Goal: Information Seeking & Learning: Learn about a topic

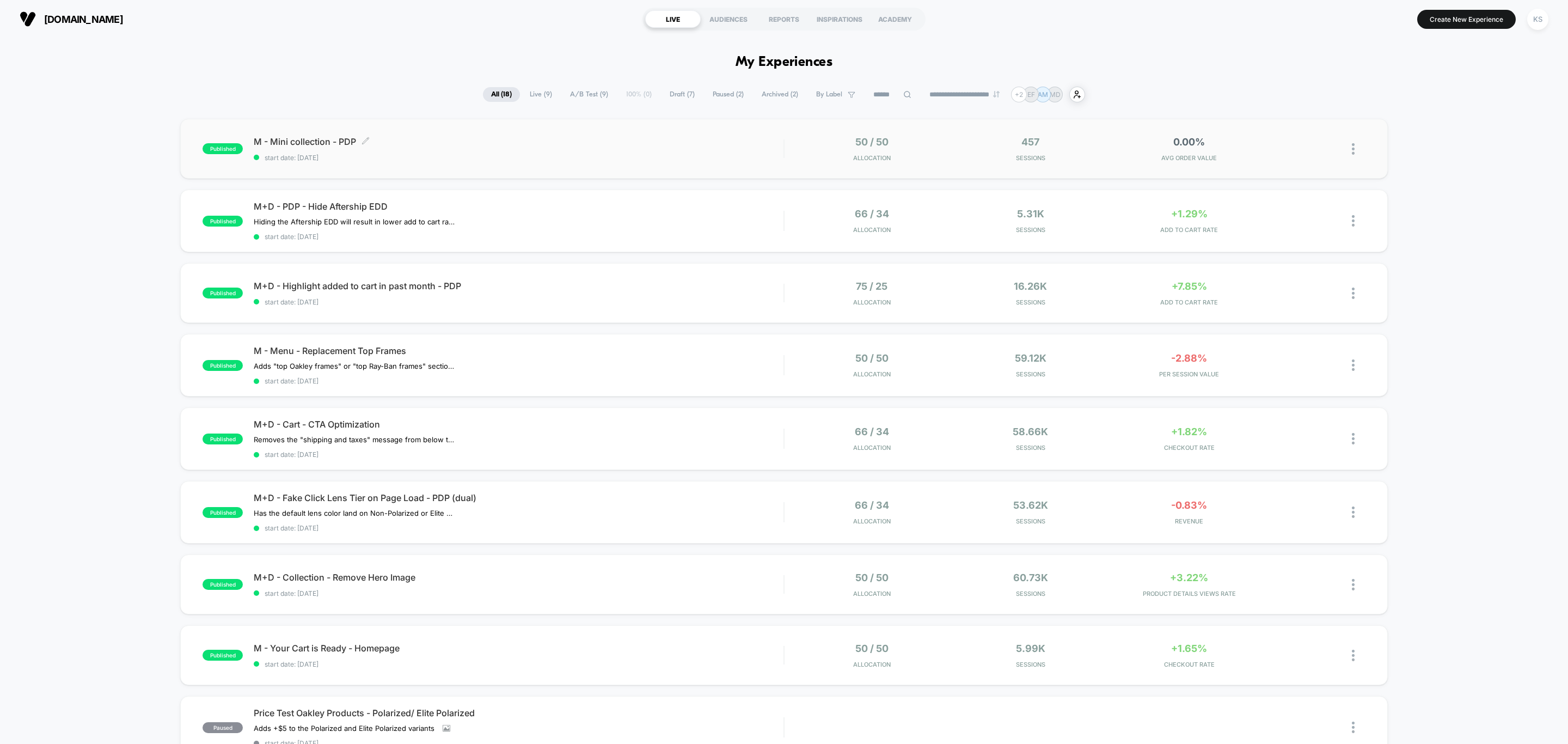
click at [570, 157] on span "start date: [DATE]" at bounding box center [519, 158] width 530 height 8
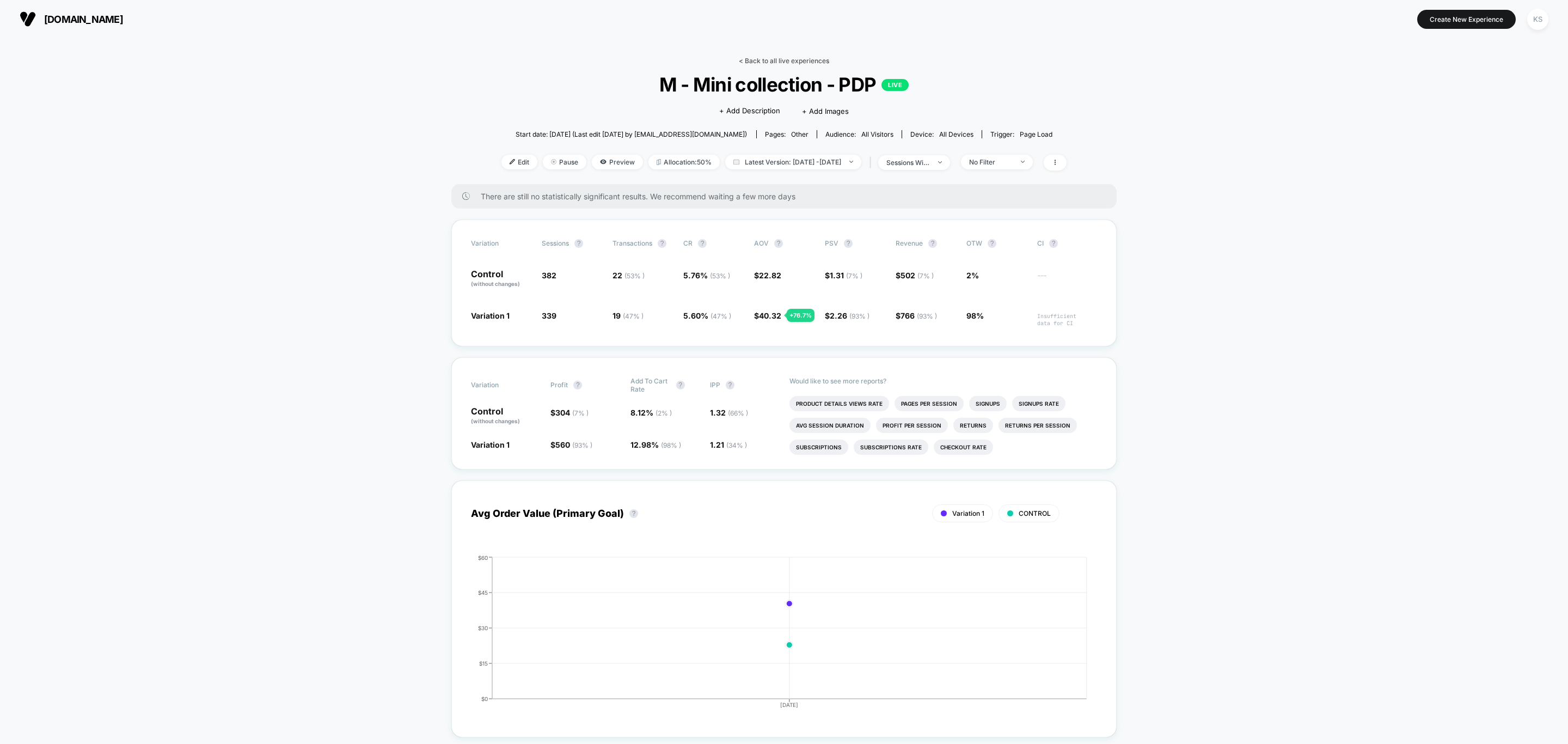
click at [764, 59] on link "< Back to all live experiences" at bounding box center [784, 61] width 90 height 8
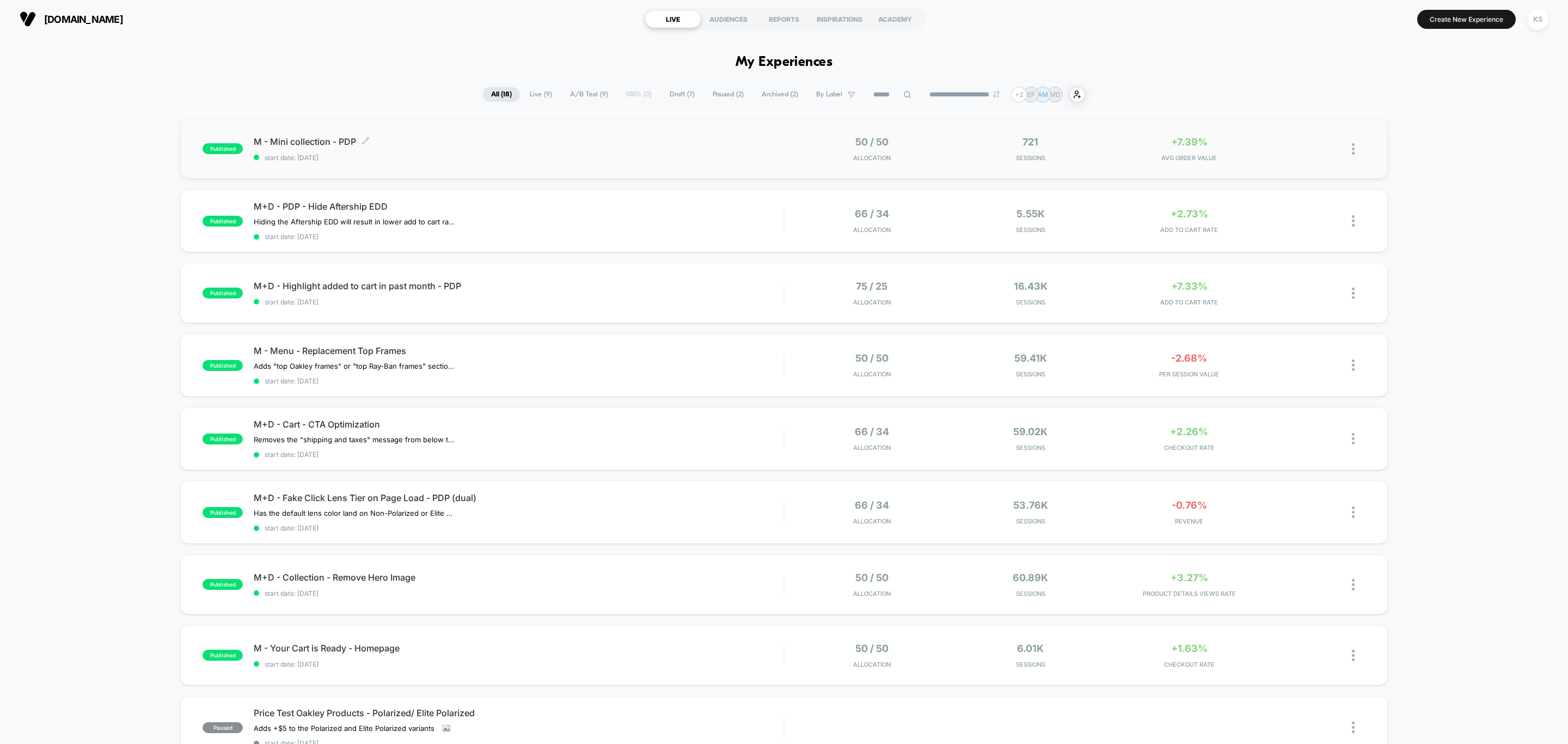
click at [542, 154] on span "start date: [DATE]" at bounding box center [519, 158] width 530 height 8
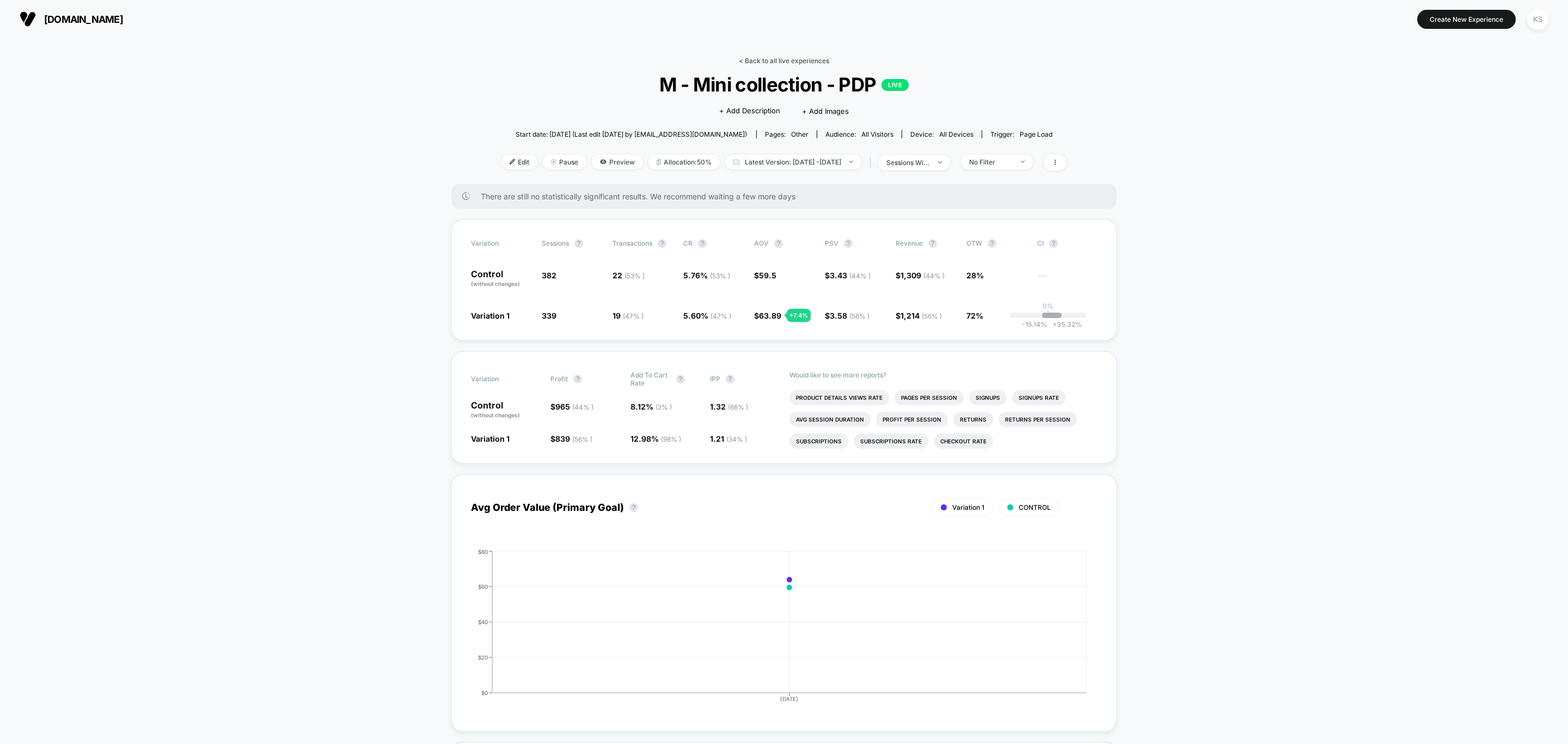
click at [766, 58] on link "< Back to all live experiences" at bounding box center [784, 61] width 90 height 8
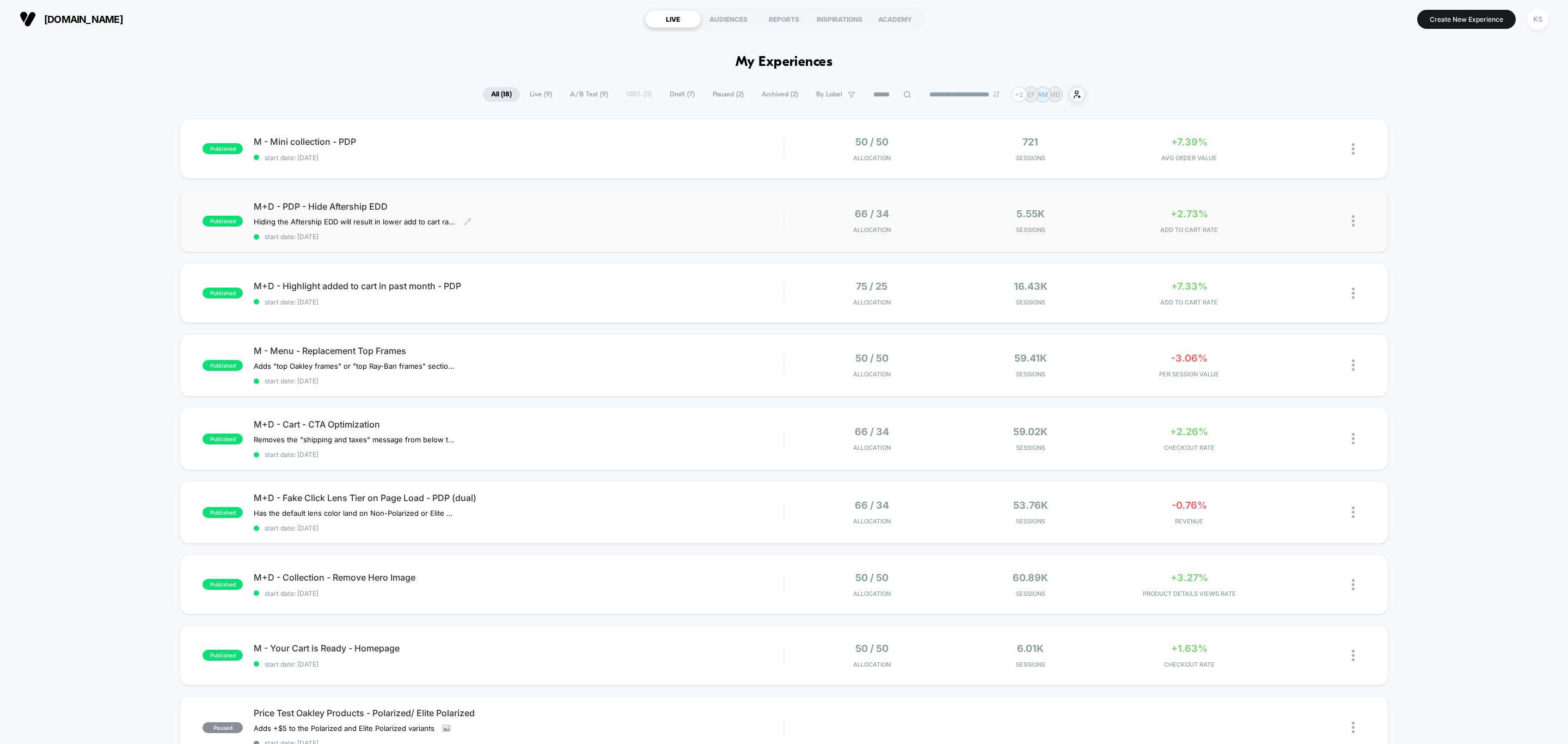
click at [547, 225] on div "M+D - PDP - Hide Aftership EDD Hiding the Aftership EDD will result in lower ad…" at bounding box center [519, 221] width 530 height 39
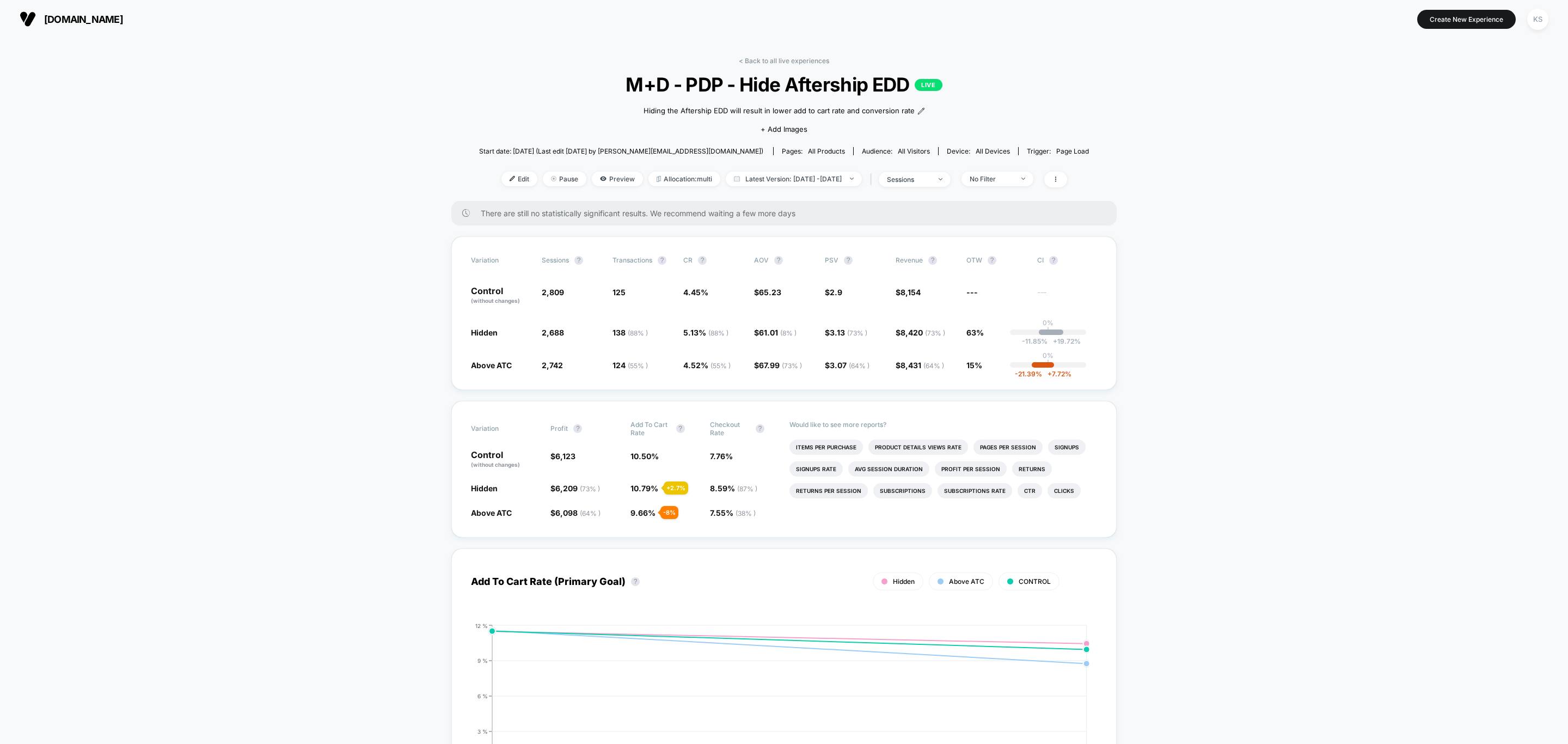
click at [752, 61] on link "< Back to all live experiences" at bounding box center [784, 61] width 90 height 8
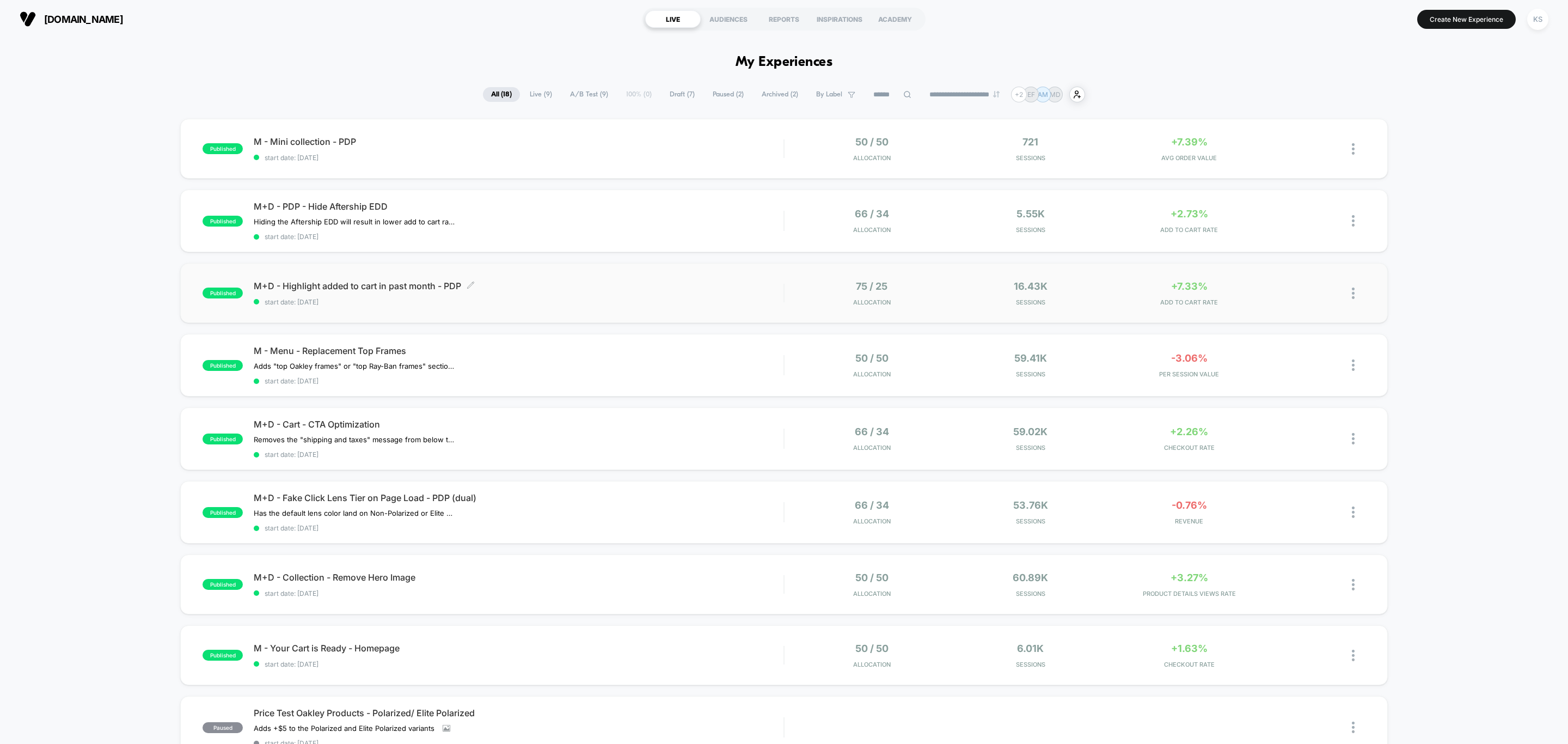
click at [579, 295] on div "M+D - Highlight added to cart in past month - PDP Click to edit experience deta…" at bounding box center [519, 294] width 530 height 26
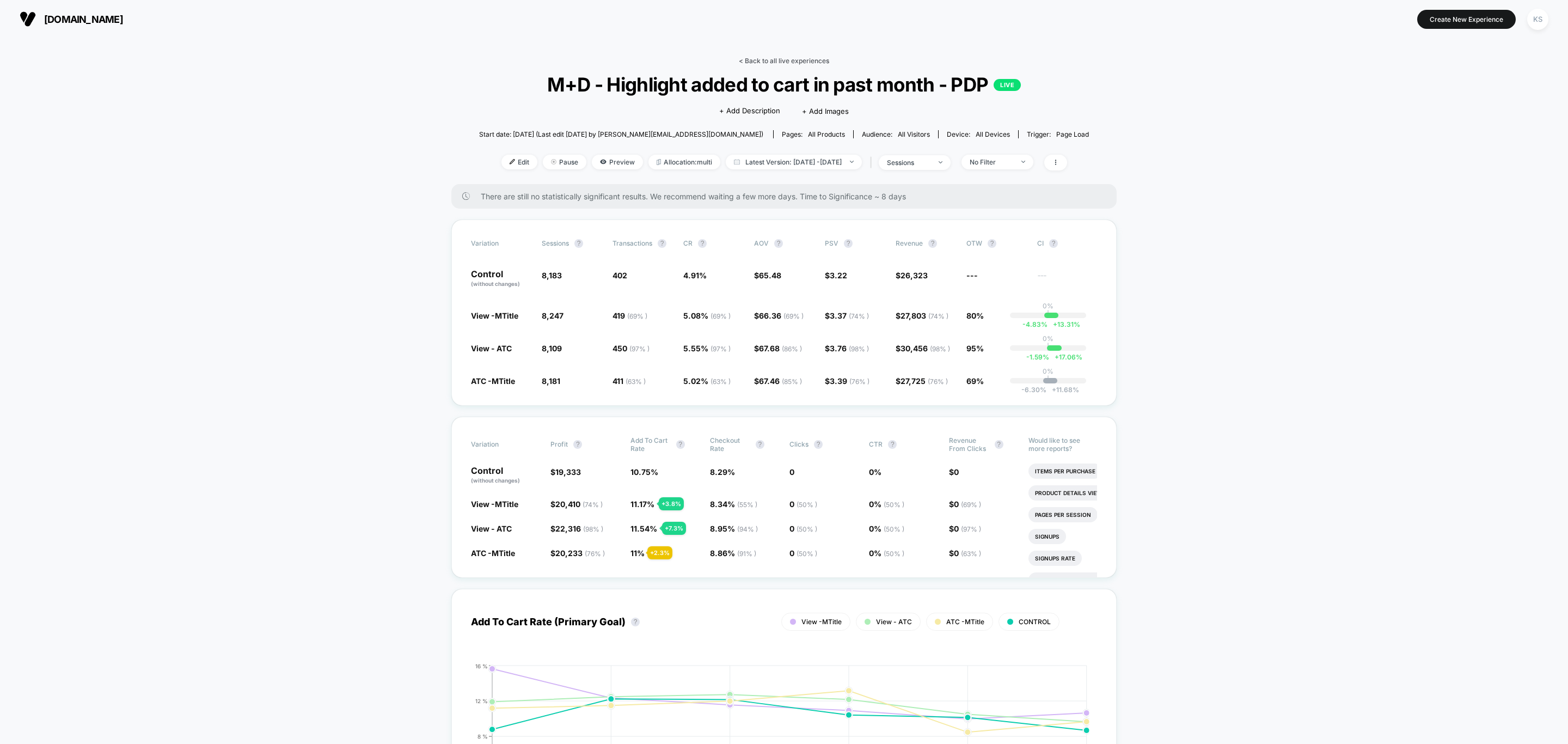
click at [776, 57] on link "< Back to all live experiences" at bounding box center [784, 61] width 90 height 8
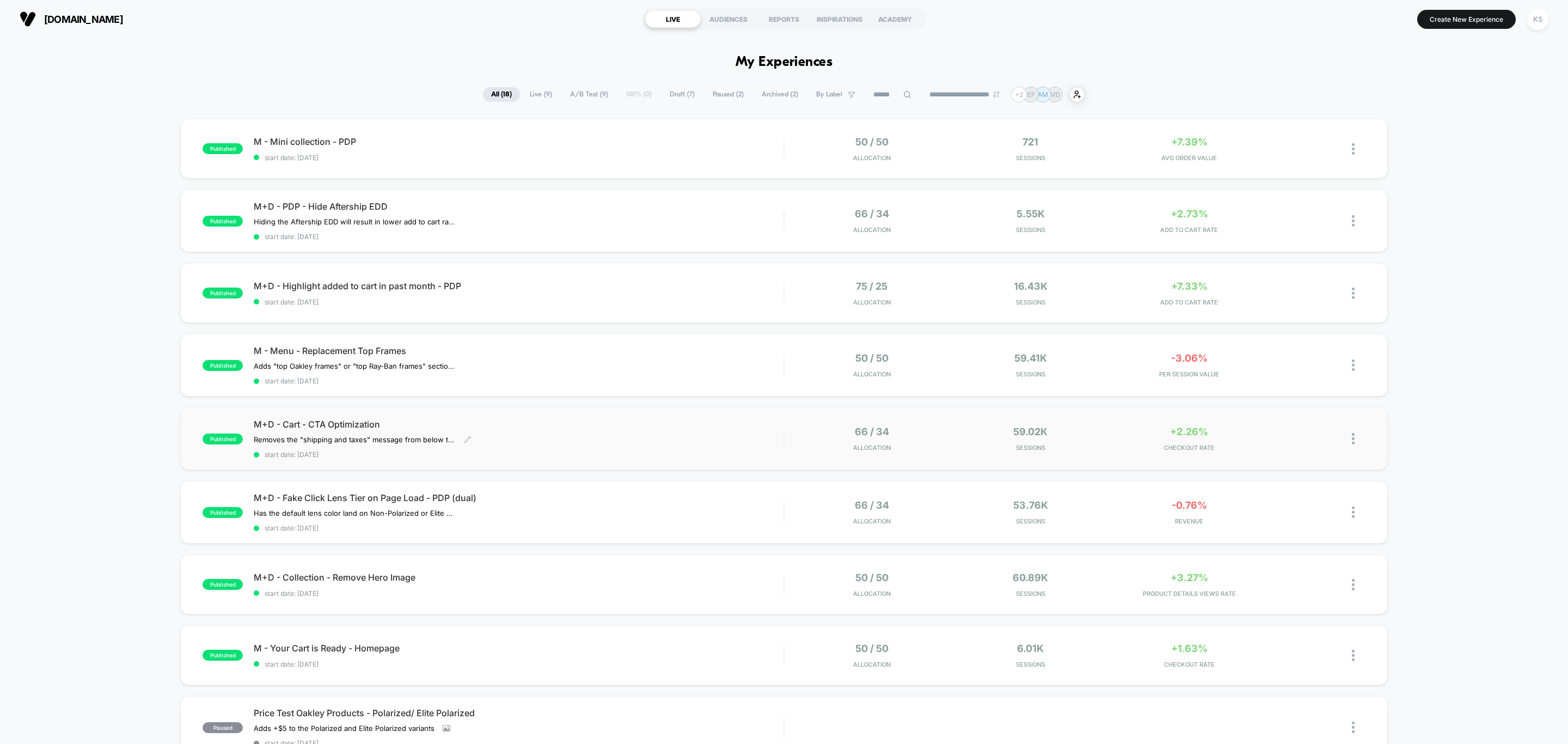
click at [563, 419] on span "M+D - Cart - CTA Optimization" at bounding box center [519, 424] width 530 height 11
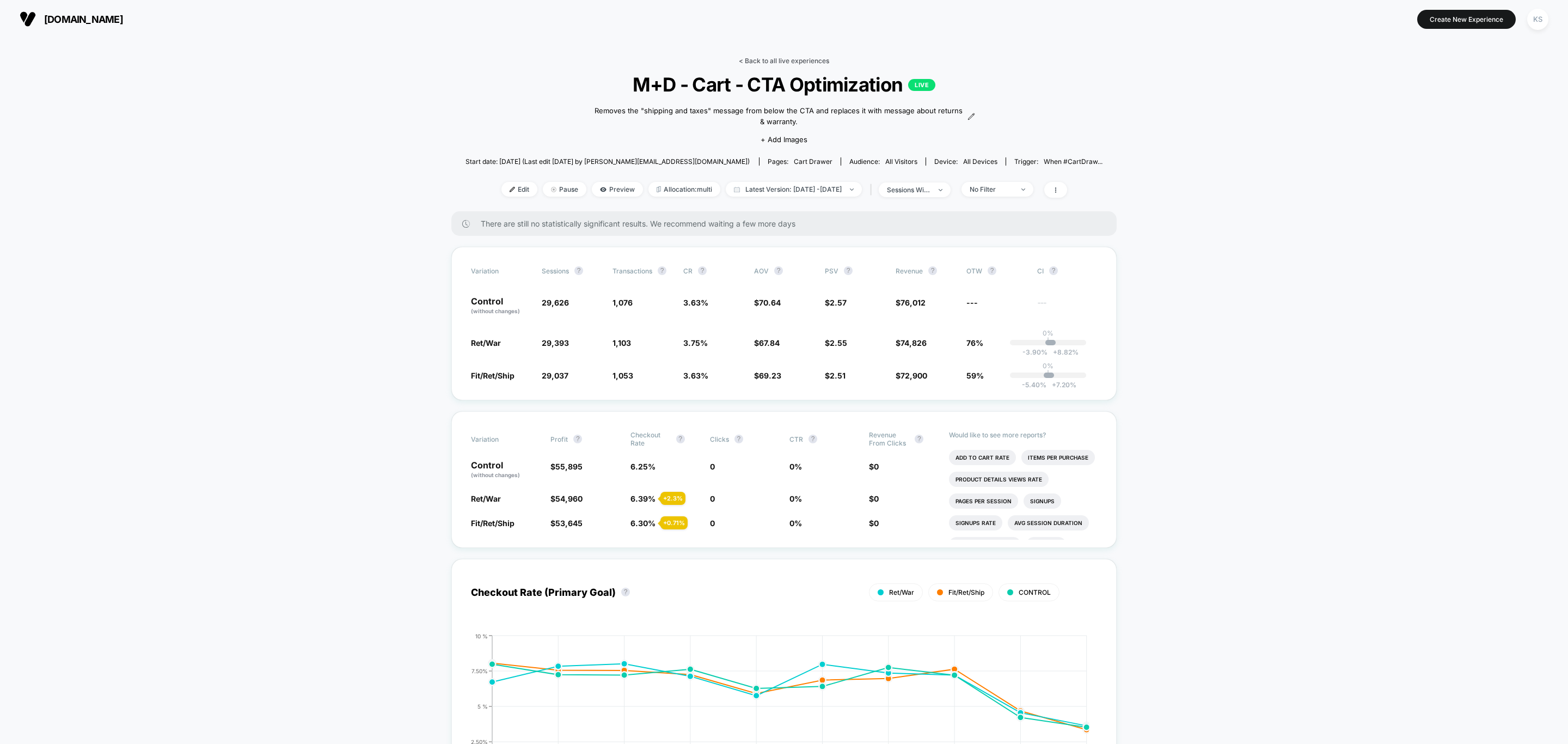
click at [802, 59] on link "< Back to all live experiences" at bounding box center [784, 61] width 90 height 8
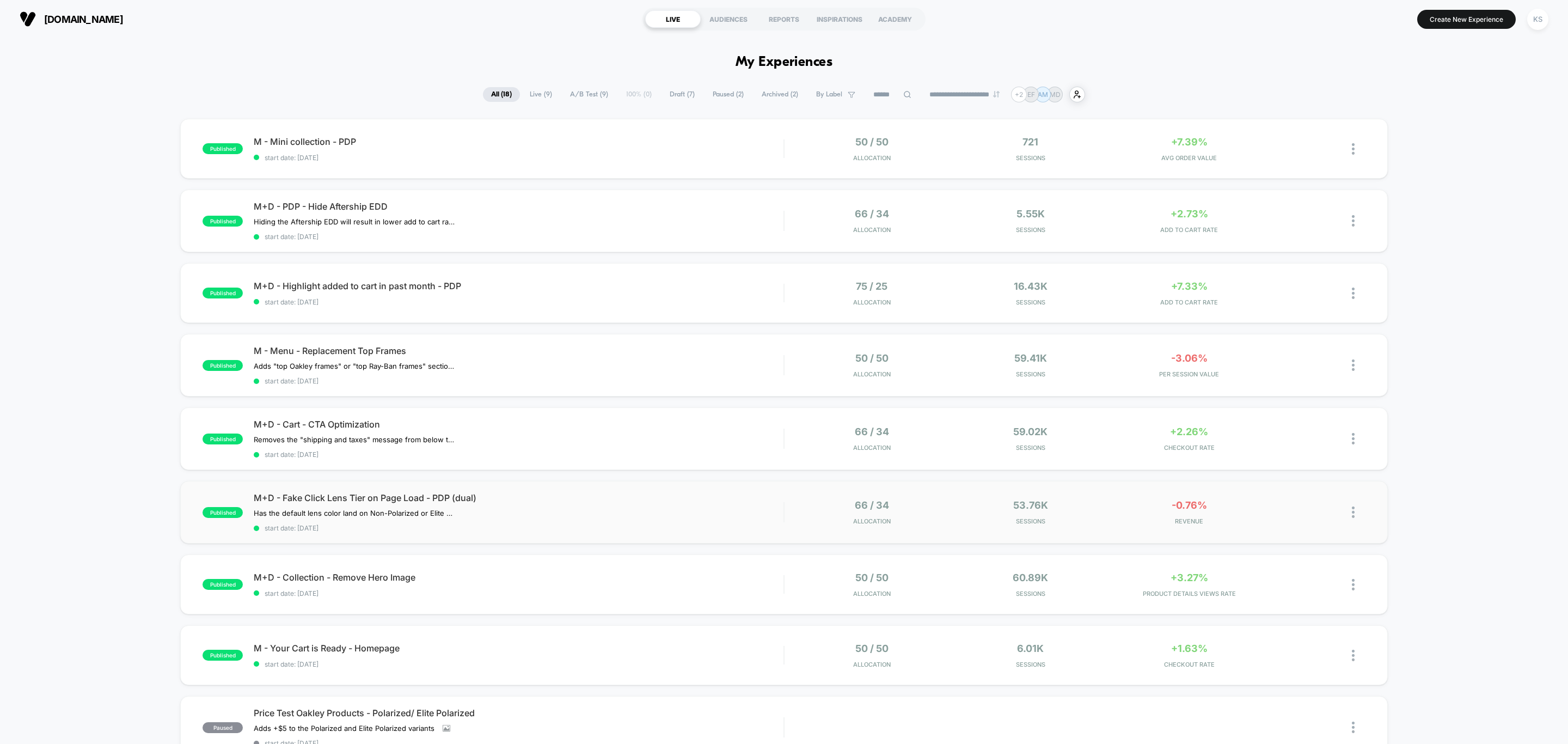
scroll to position [82, 0]
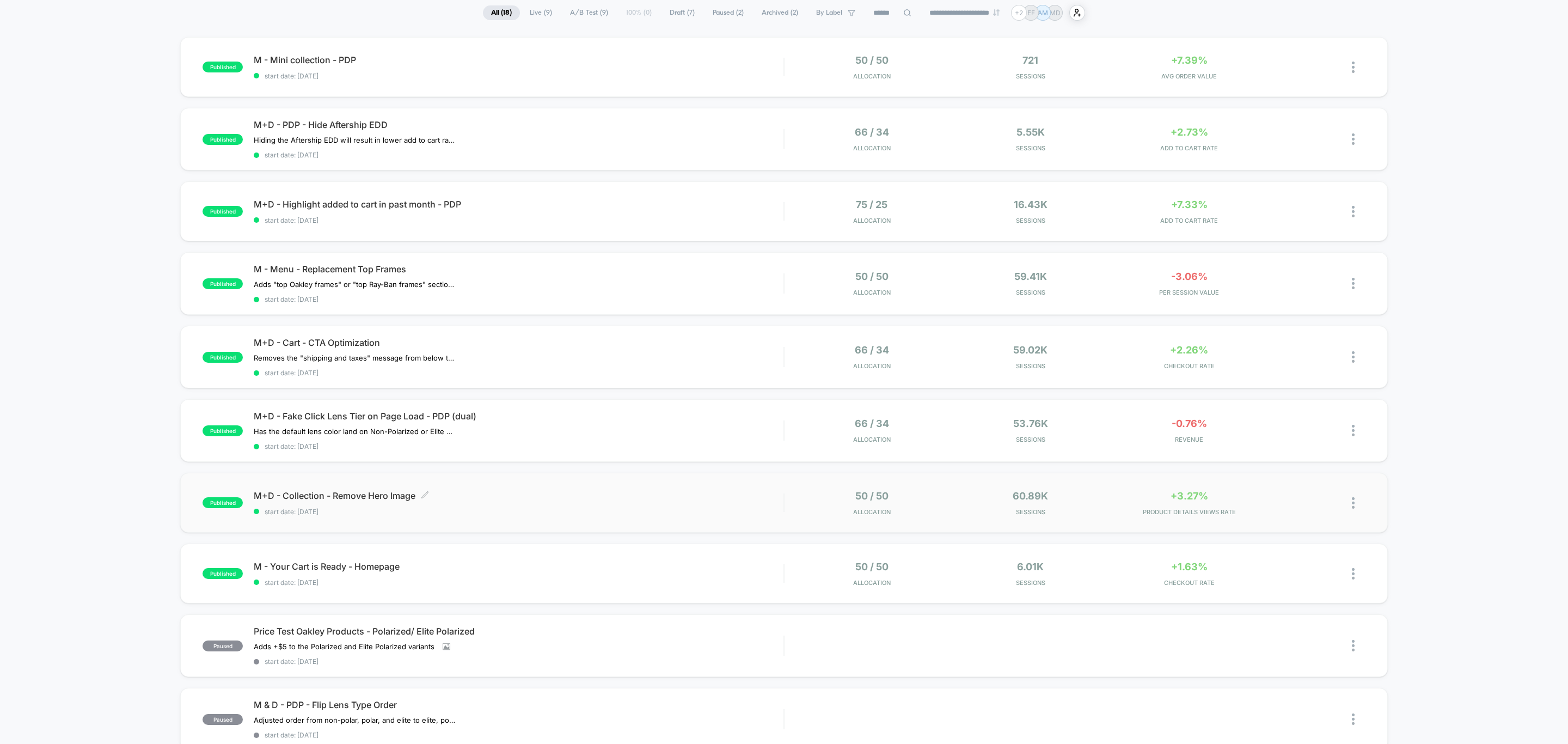
click at [615, 501] on div "M+D - Collection - Remove Hero Image Click to edit experience details Click to …" at bounding box center [519, 503] width 530 height 26
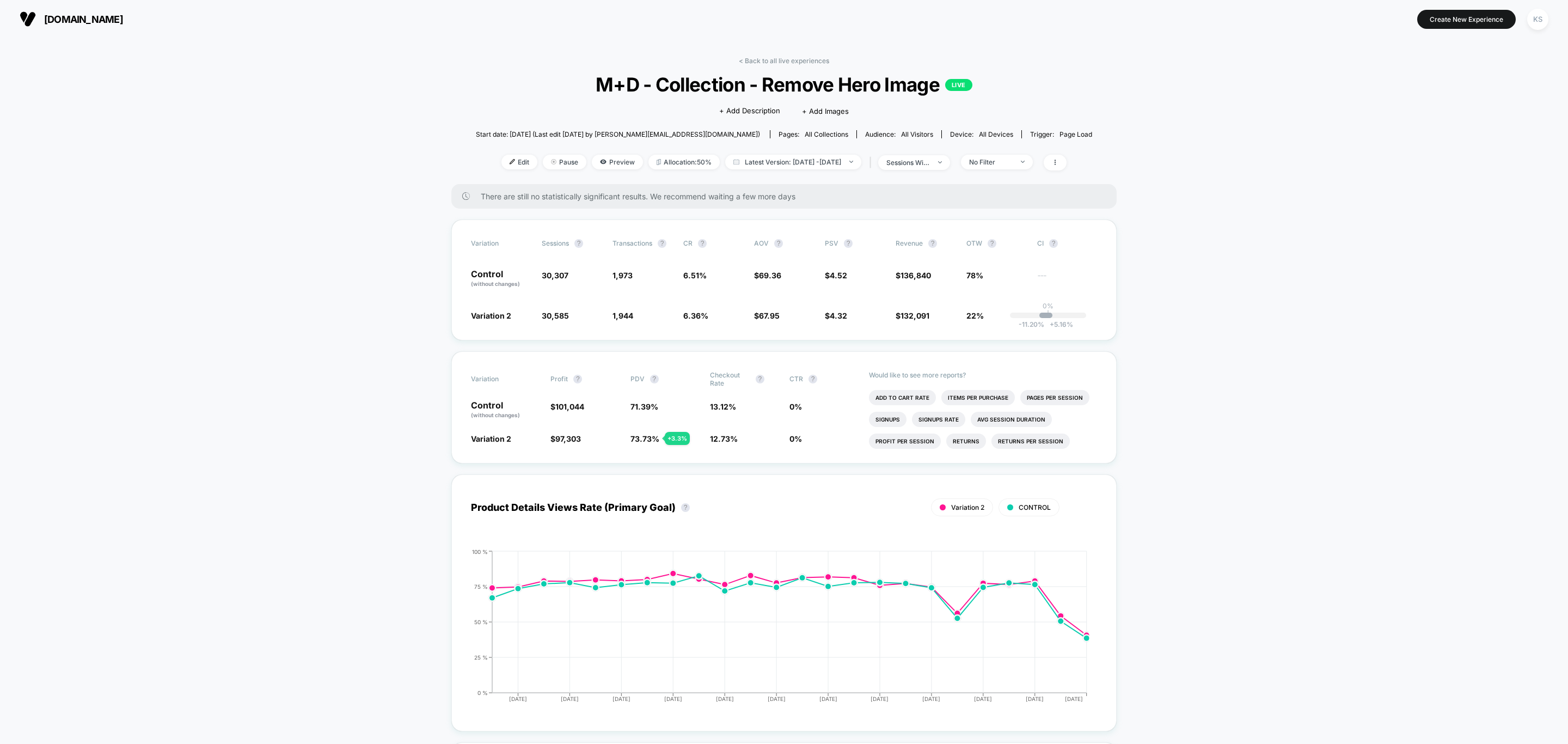
click at [792, 65] on div "< Back to all live experiences M+D - Collection - Remove Hero Image LIVE Click …" at bounding box center [784, 121] width 616 height 127
click at [782, 57] on link "< Back to all live experiences" at bounding box center [784, 61] width 90 height 8
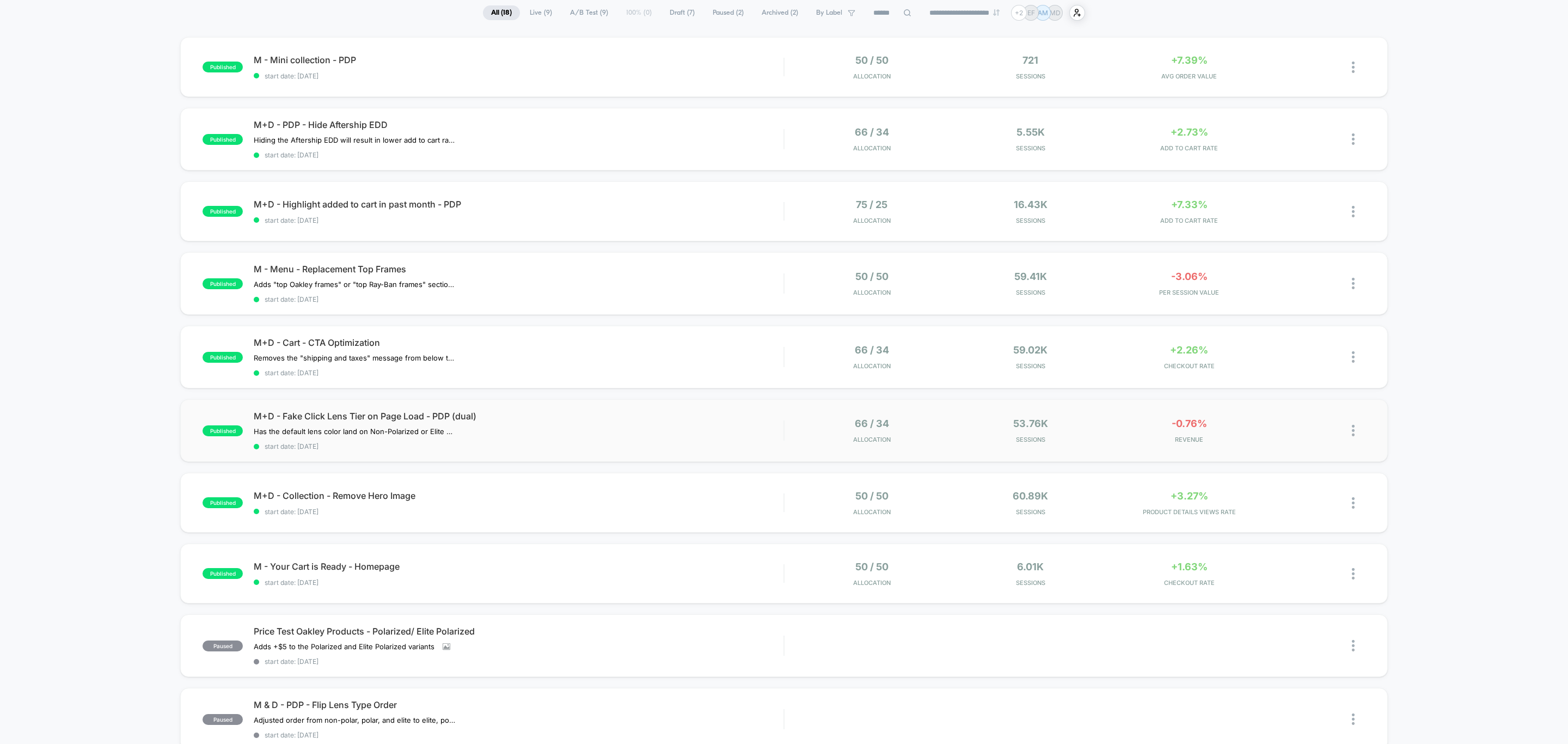
scroll to position [163, 0]
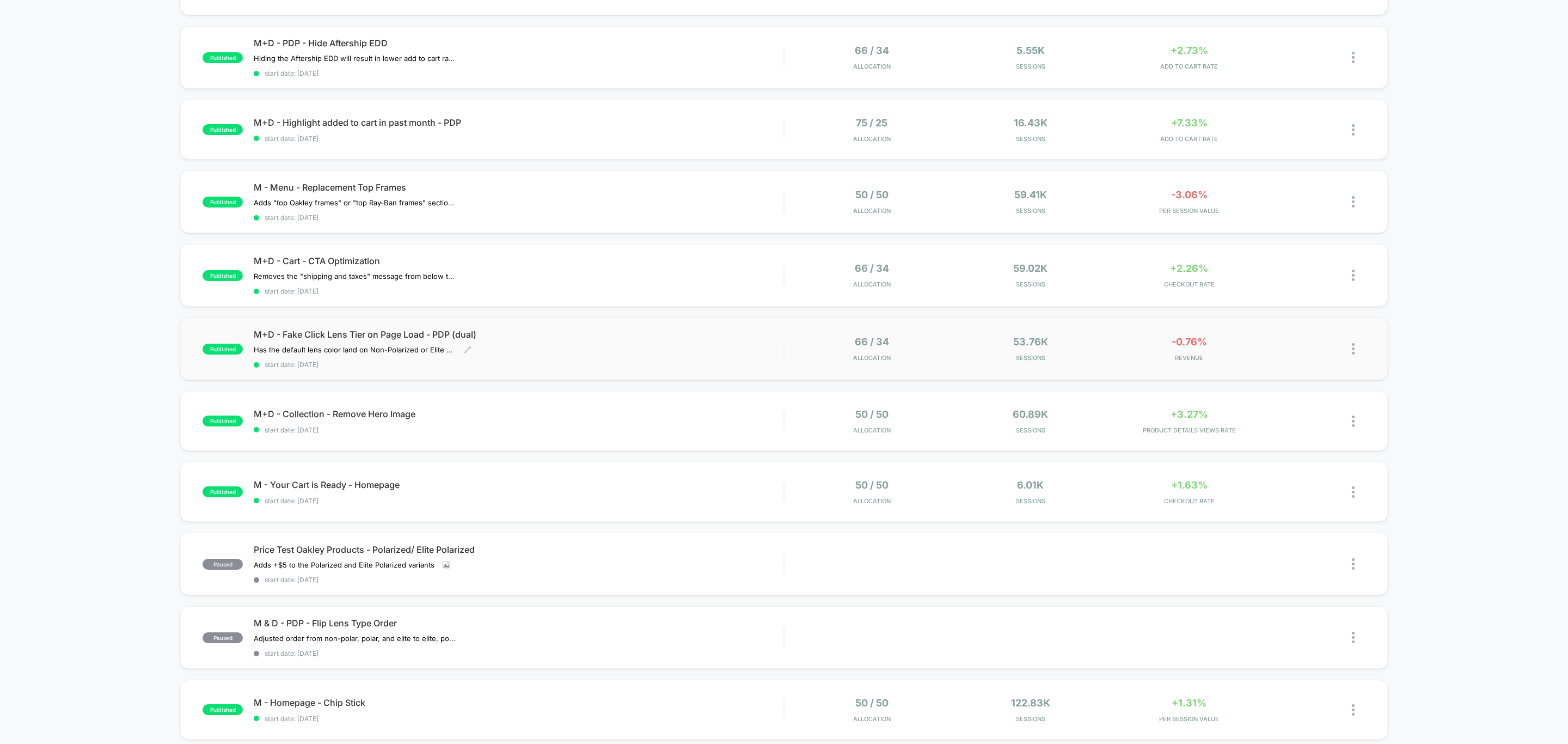
click at [628, 349] on div "M+D - Fake Click Lens Tier on Page Load - PDP (dual) Has the default lens color…" at bounding box center [519, 349] width 530 height 39
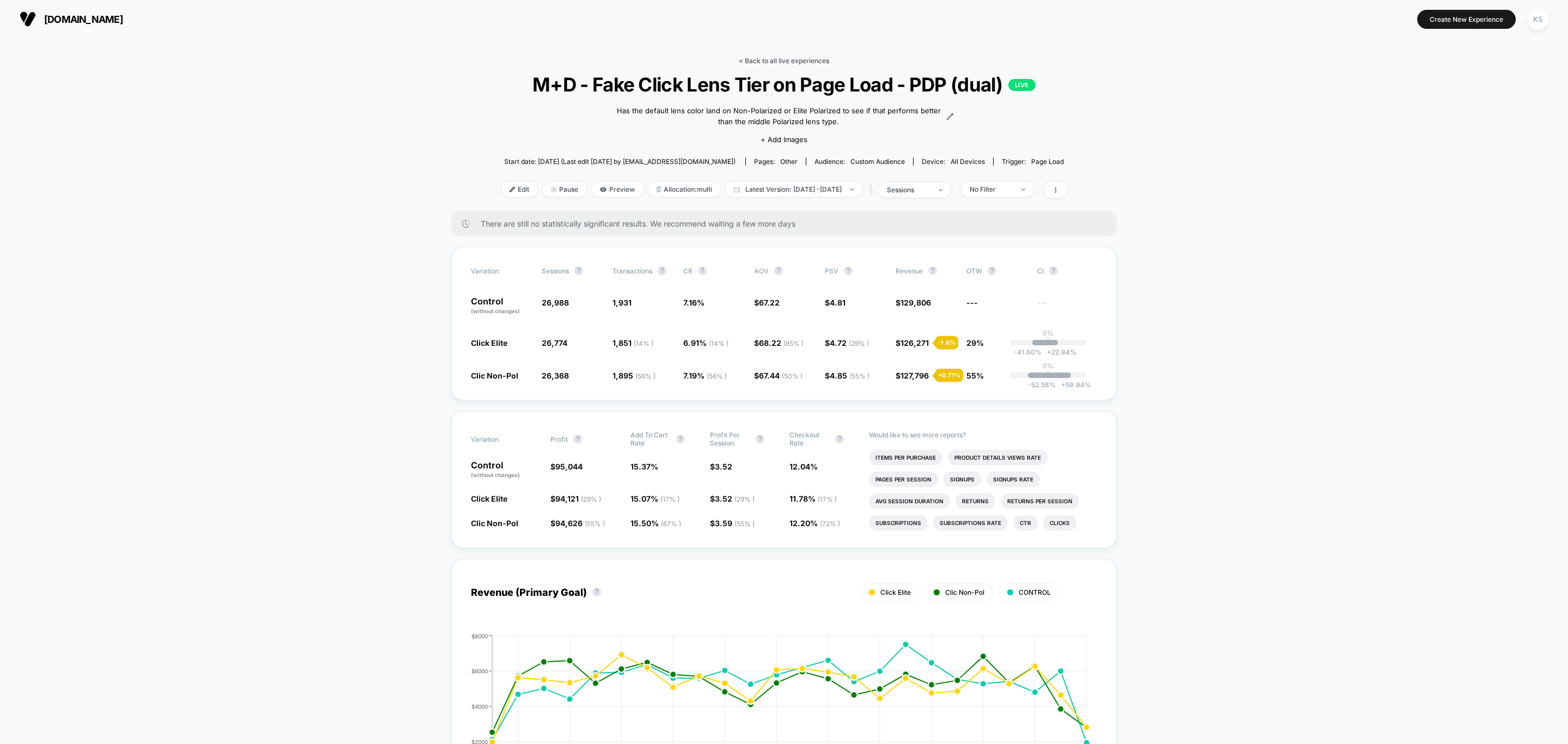
click at [755, 63] on link "< Back to all live experiences" at bounding box center [784, 61] width 90 height 8
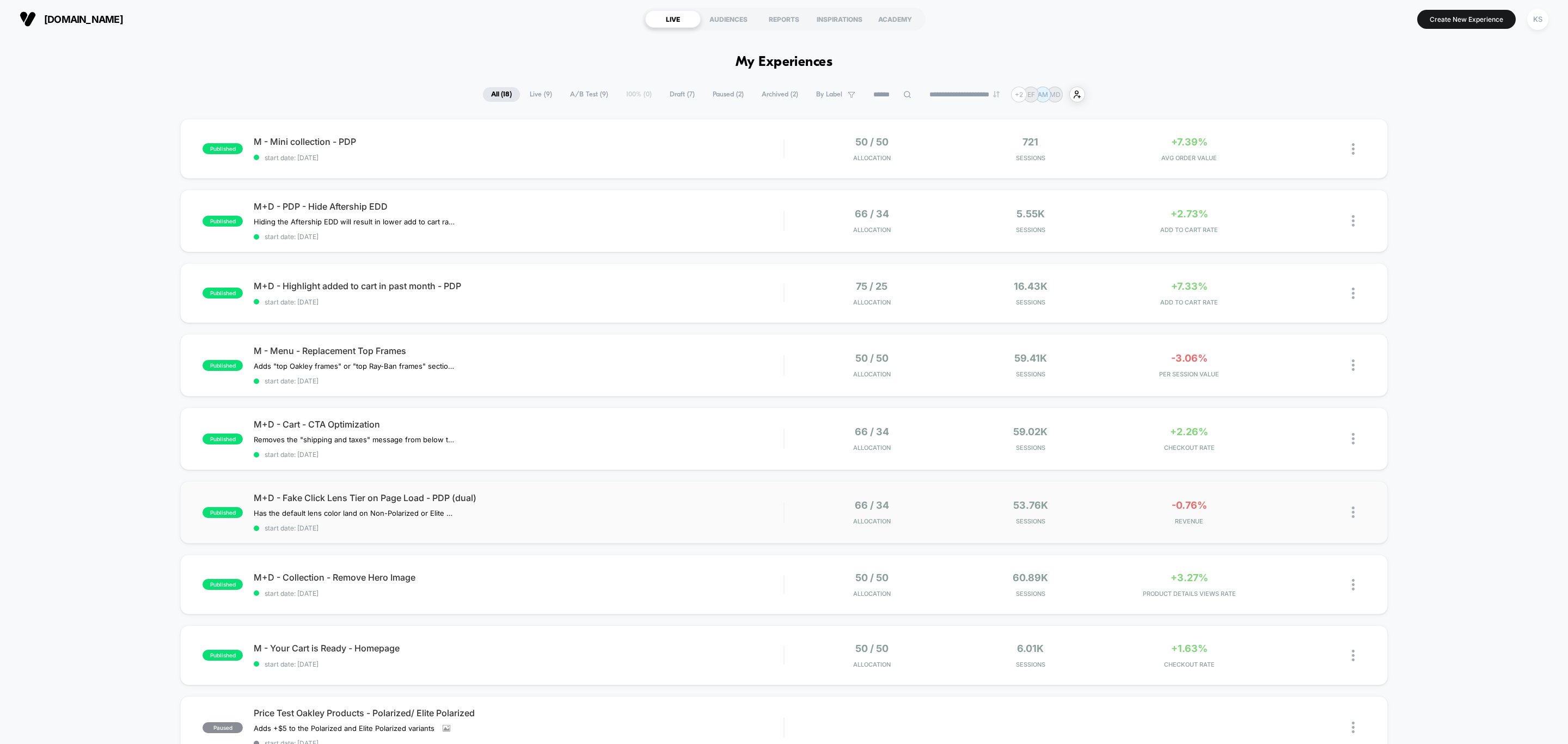
scroll to position [82, 0]
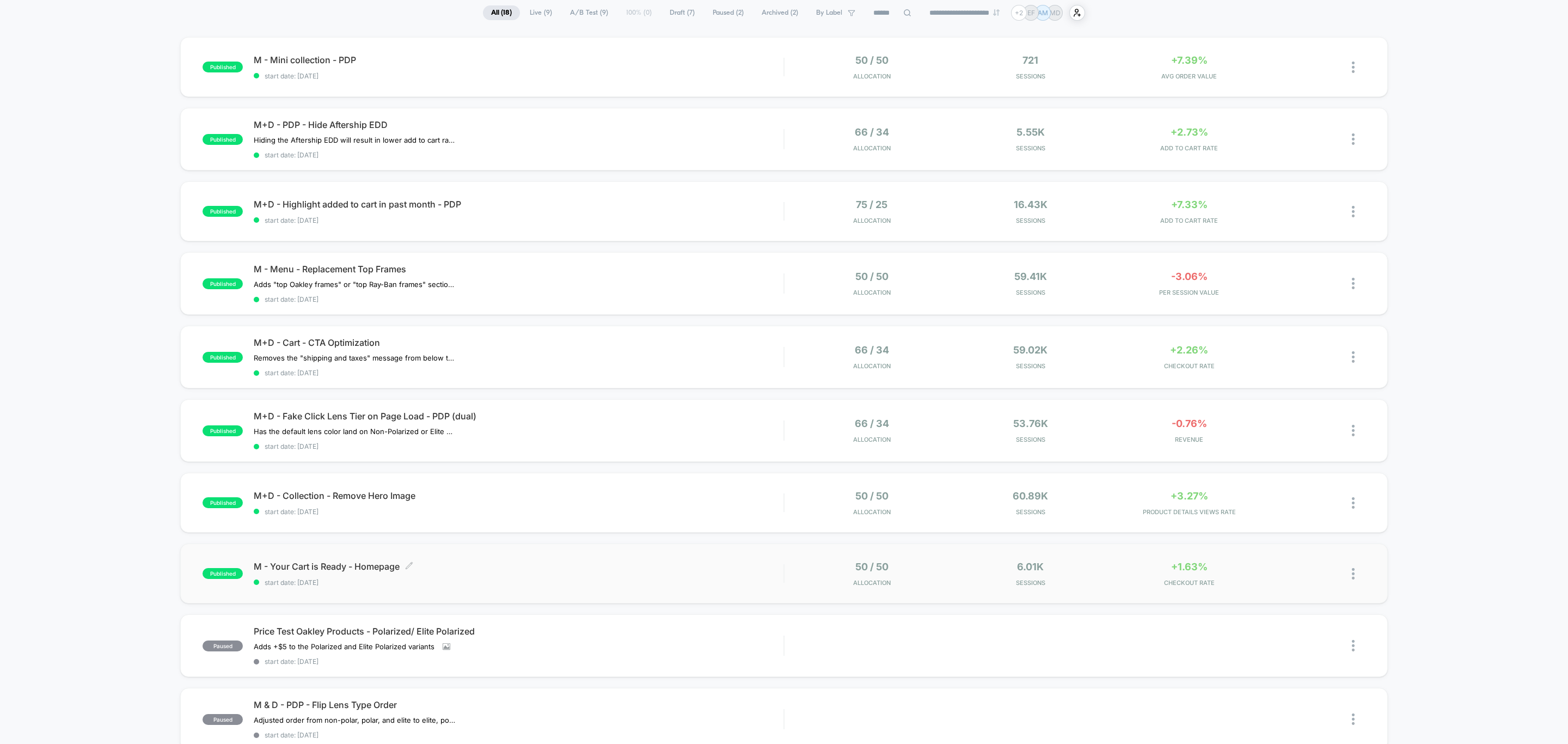
click at [588, 570] on div "M - Your Cart is Ready - Homepage Click to edit experience details Click to edi…" at bounding box center [519, 574] width 530 height 26
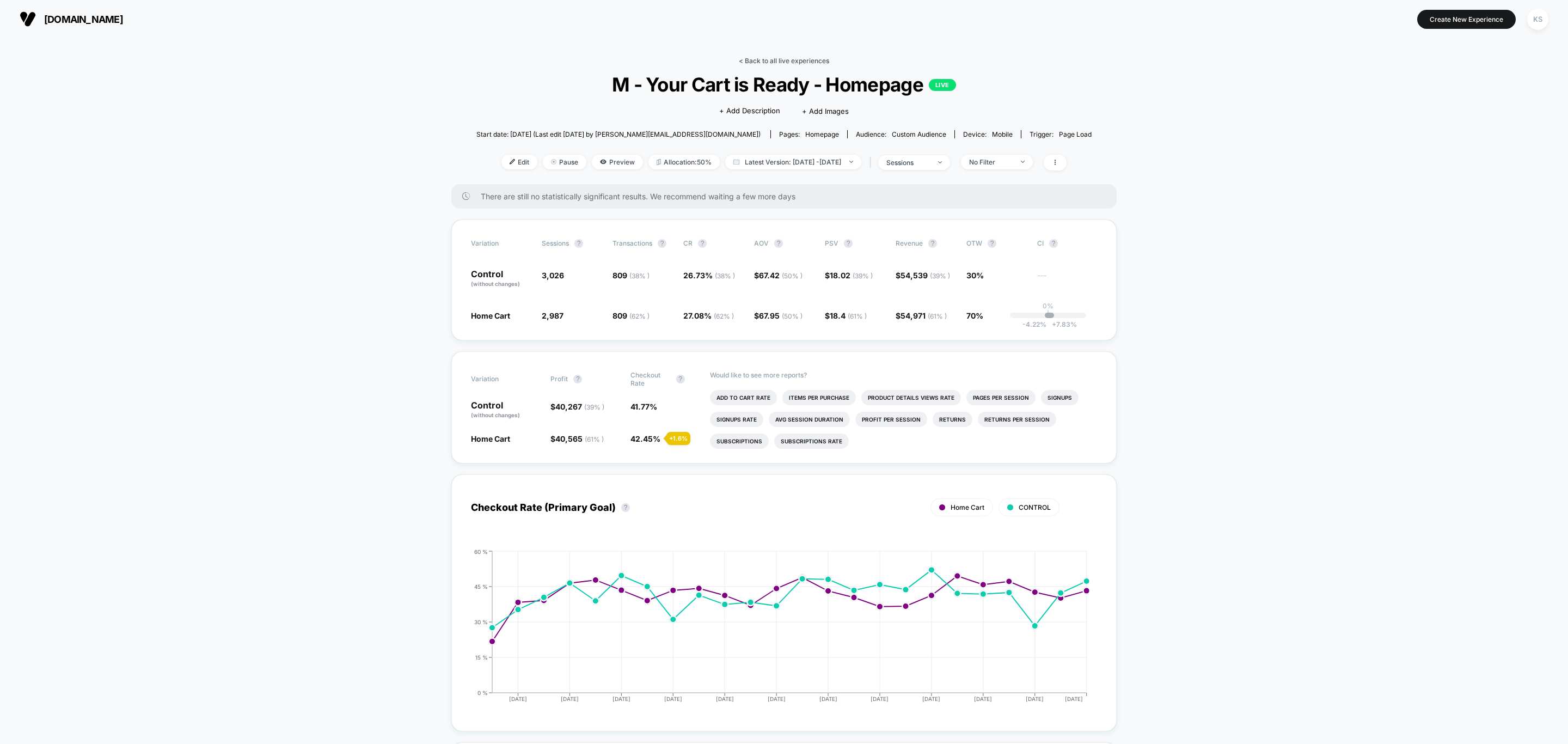
click at [776, 61] on link "< Back to all live experiences" at bounding box center [784, 61] width 90 height 8
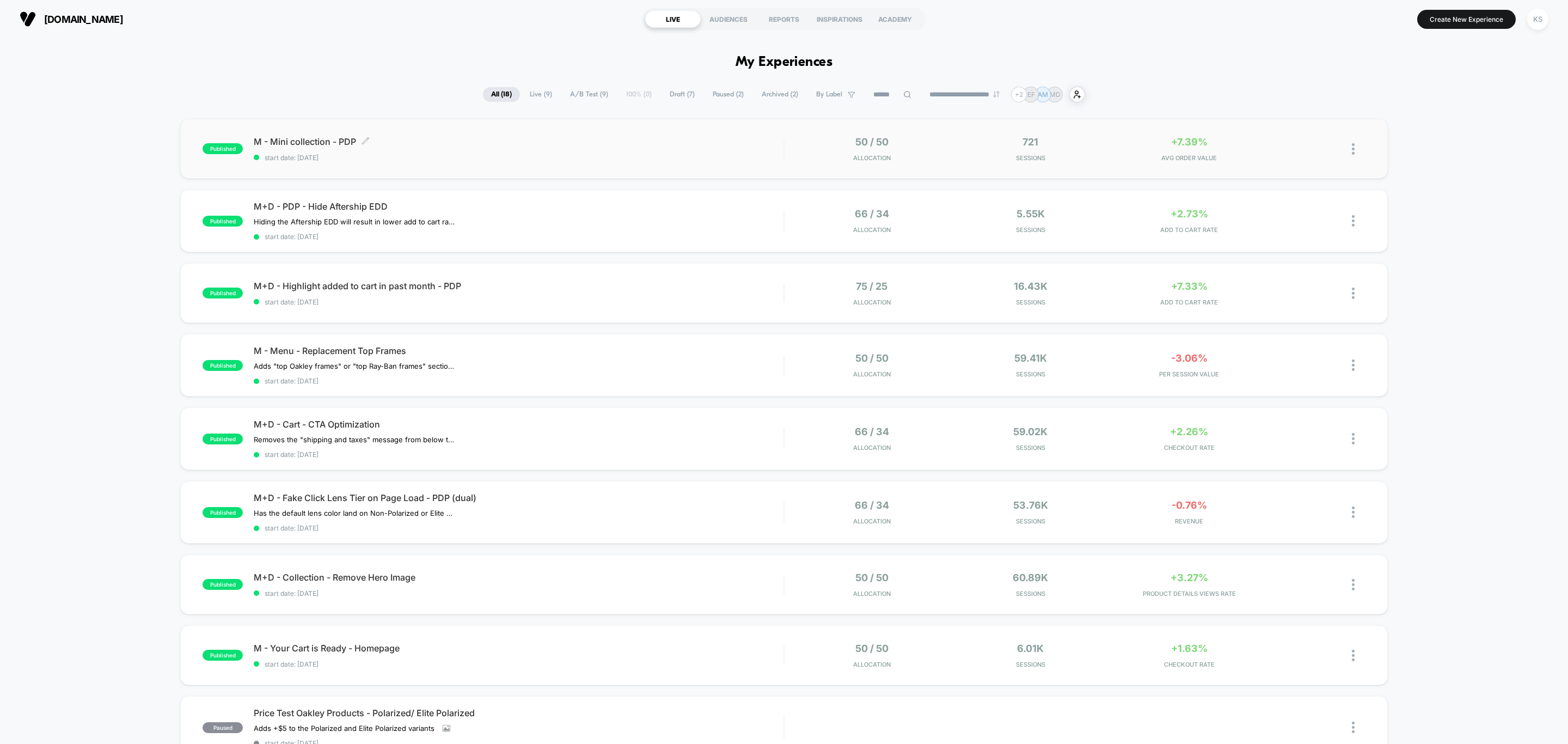
click at [522, 138] on span "M - Mini collection - PDP Click to edit experience details" at bounding box center [519, 142] width 530 height 11
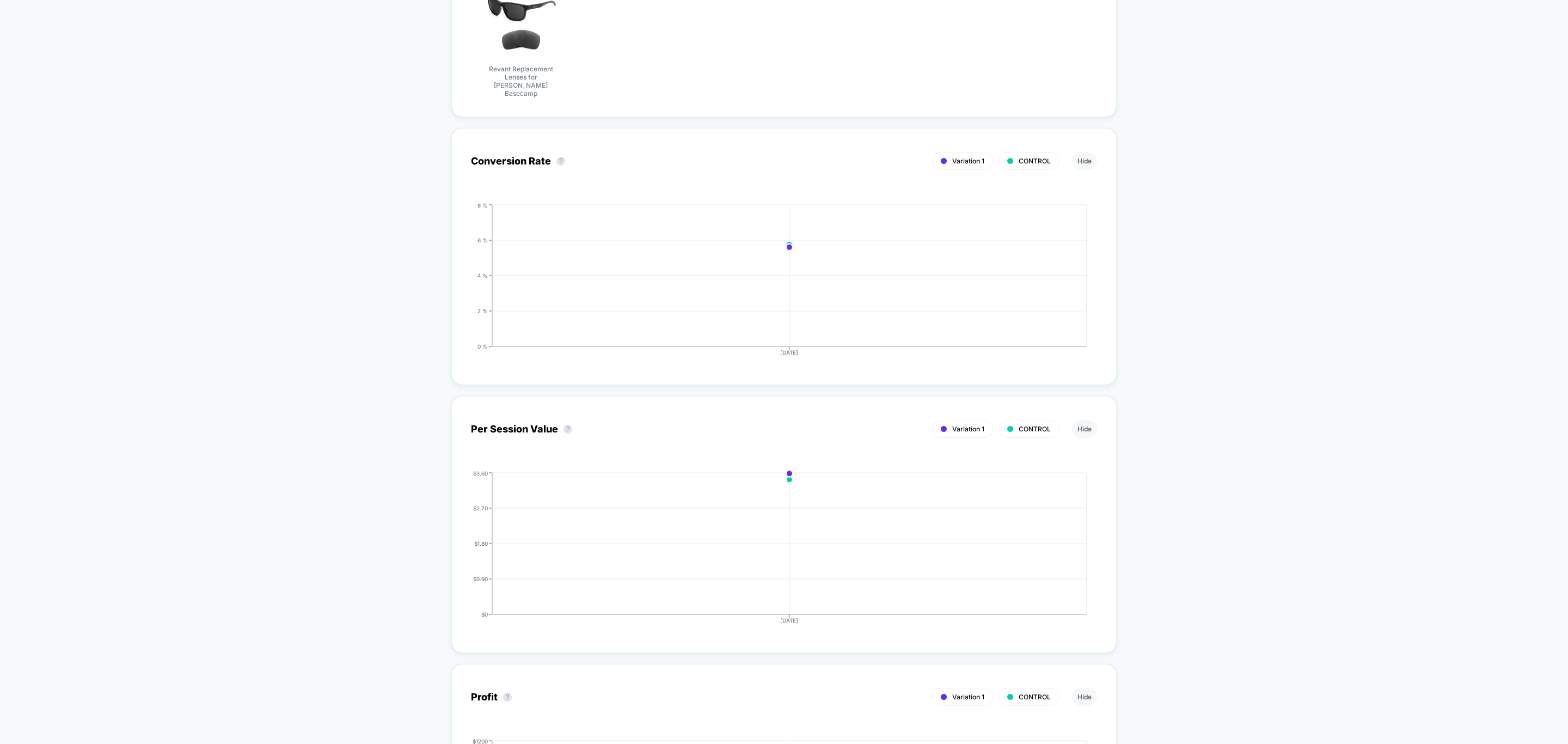
scroll to position [654, 0]
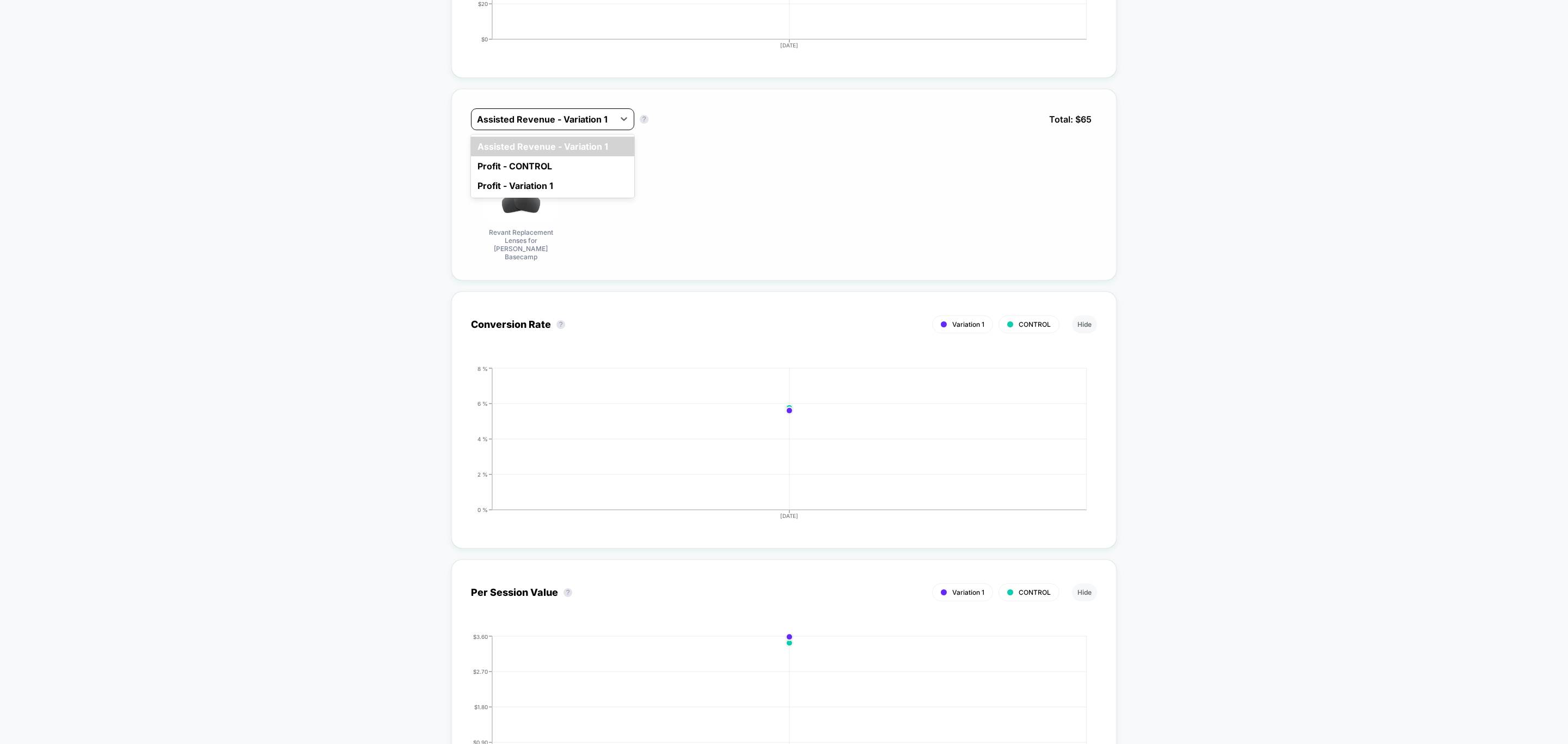
click at [600, 123] on div at bounding box center [543, 119] width 132 height 13
click at [592, 183] on div "Profit - Variation 1" at bounding box center [552, 186] width 163 height 20
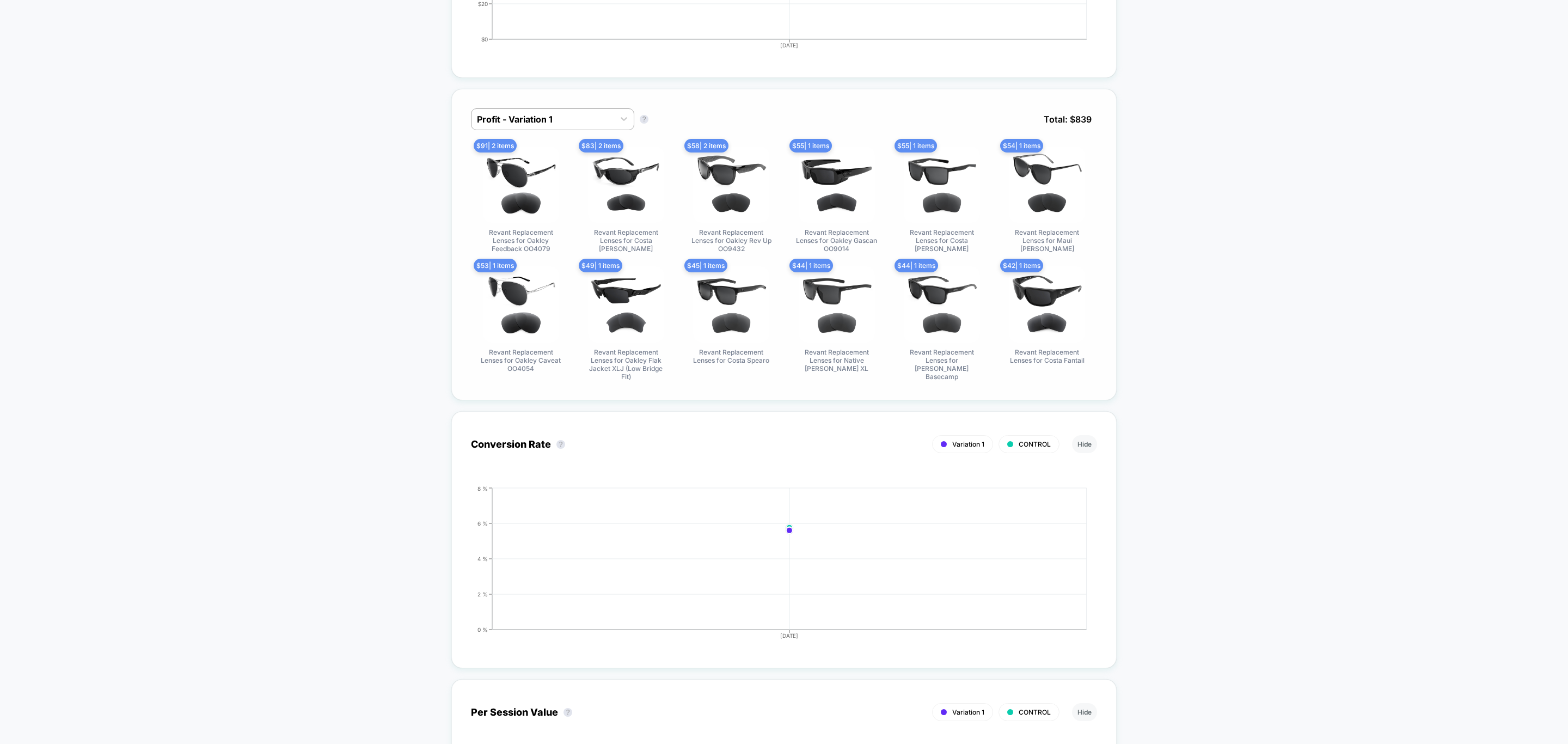
scroll to position [572, 0]
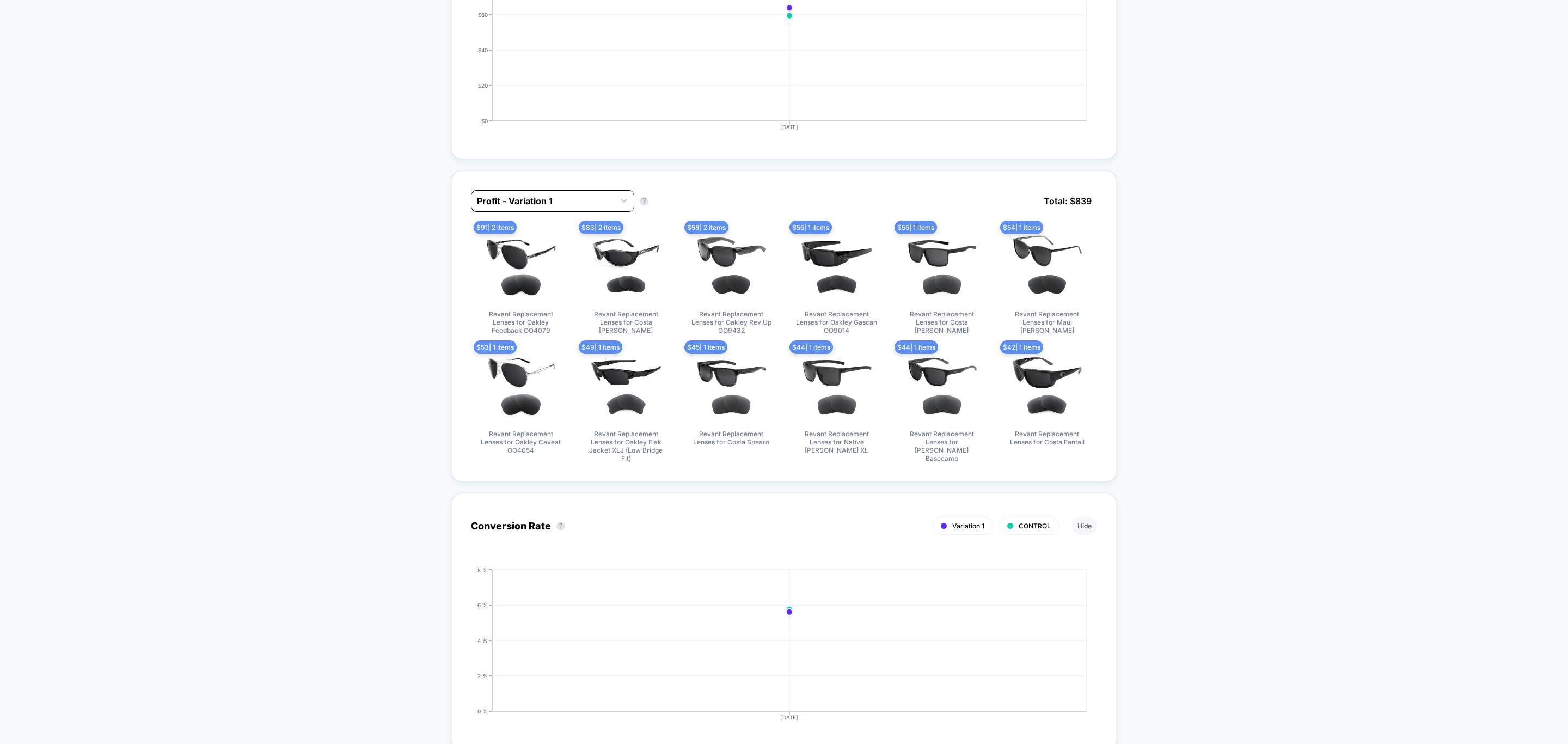
click at [575, 198] on div at bounding box center [543, 200] width 132 height 13
click at [544, 250] on div "Profit - CONTROL" at bounding box center [552, 248] width 163 height 20
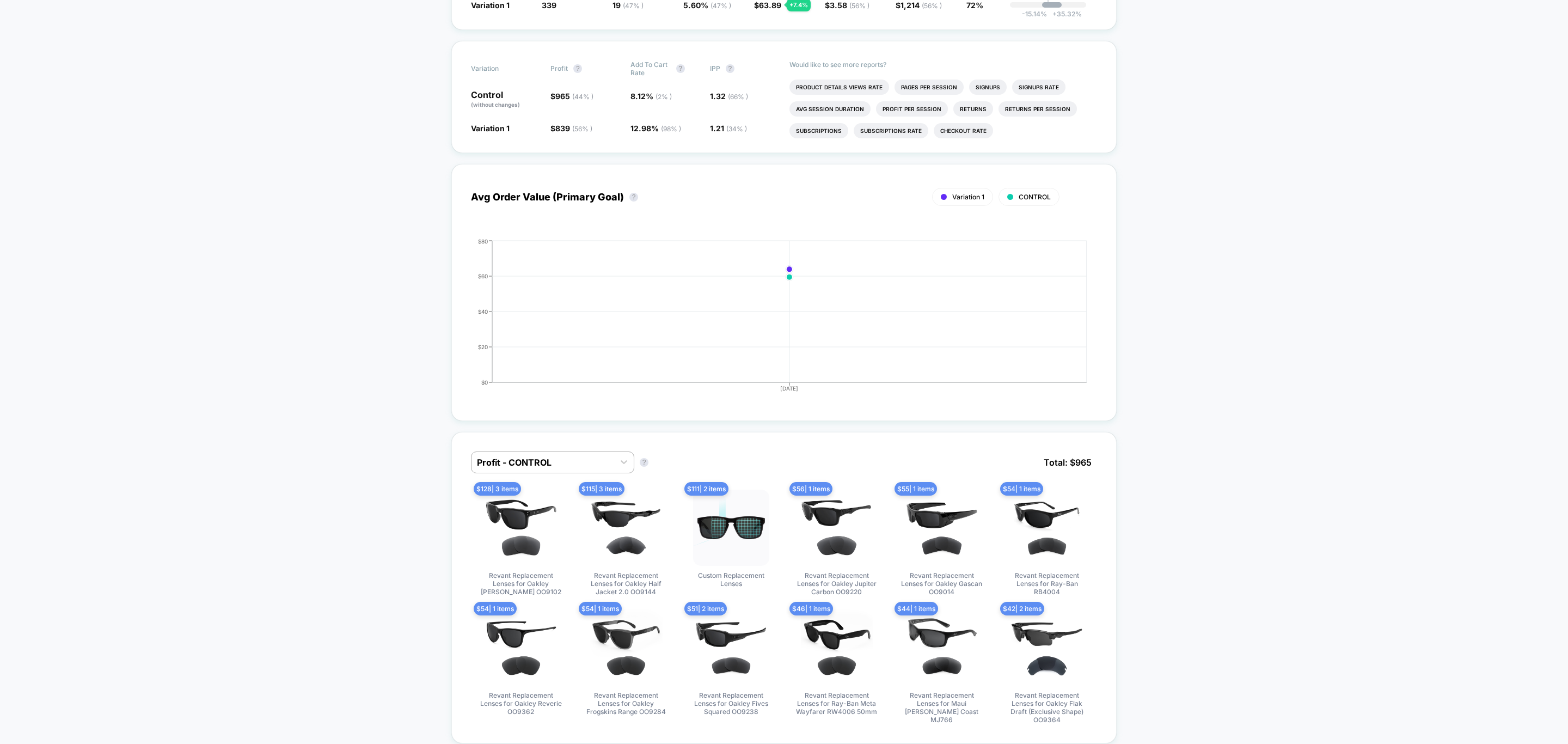
scroll to position [0, 0]
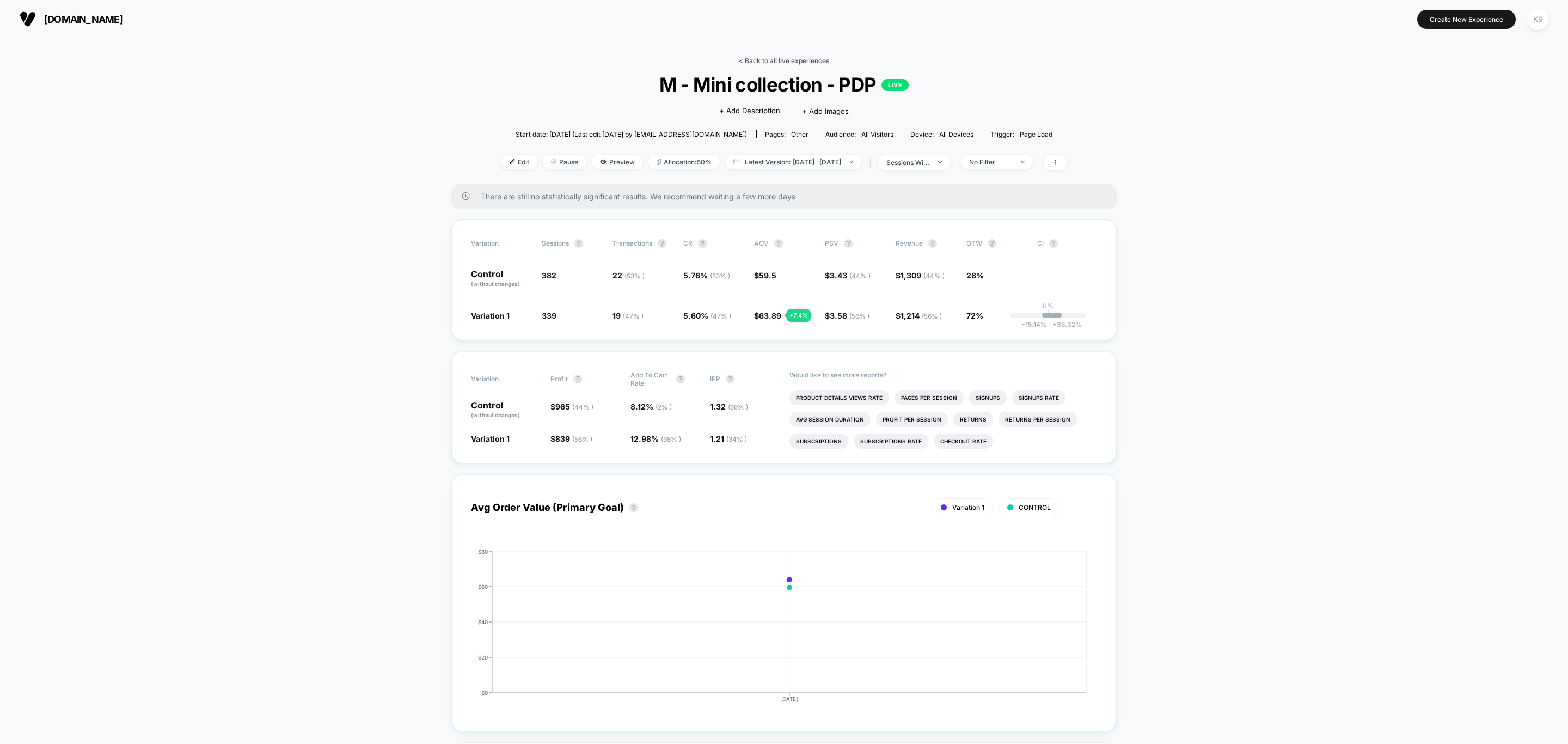
click at [778, 62] on link "< Back to all live experiences" at bounding box center [784, 61] width 90 height 8
